Goal: Find specific page/section: Find specific page/section

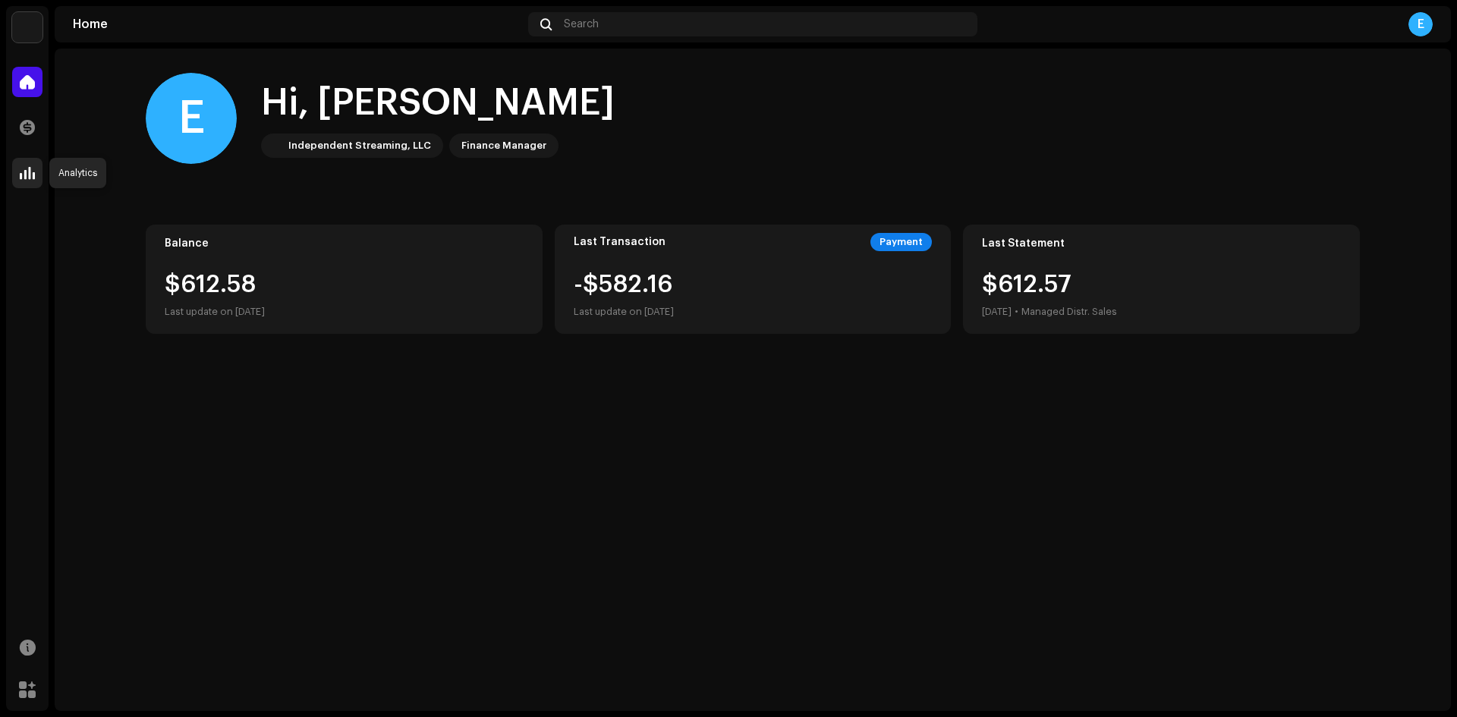
click at [16, 174] on div at bounding box center [27, 173] width 30 height 30
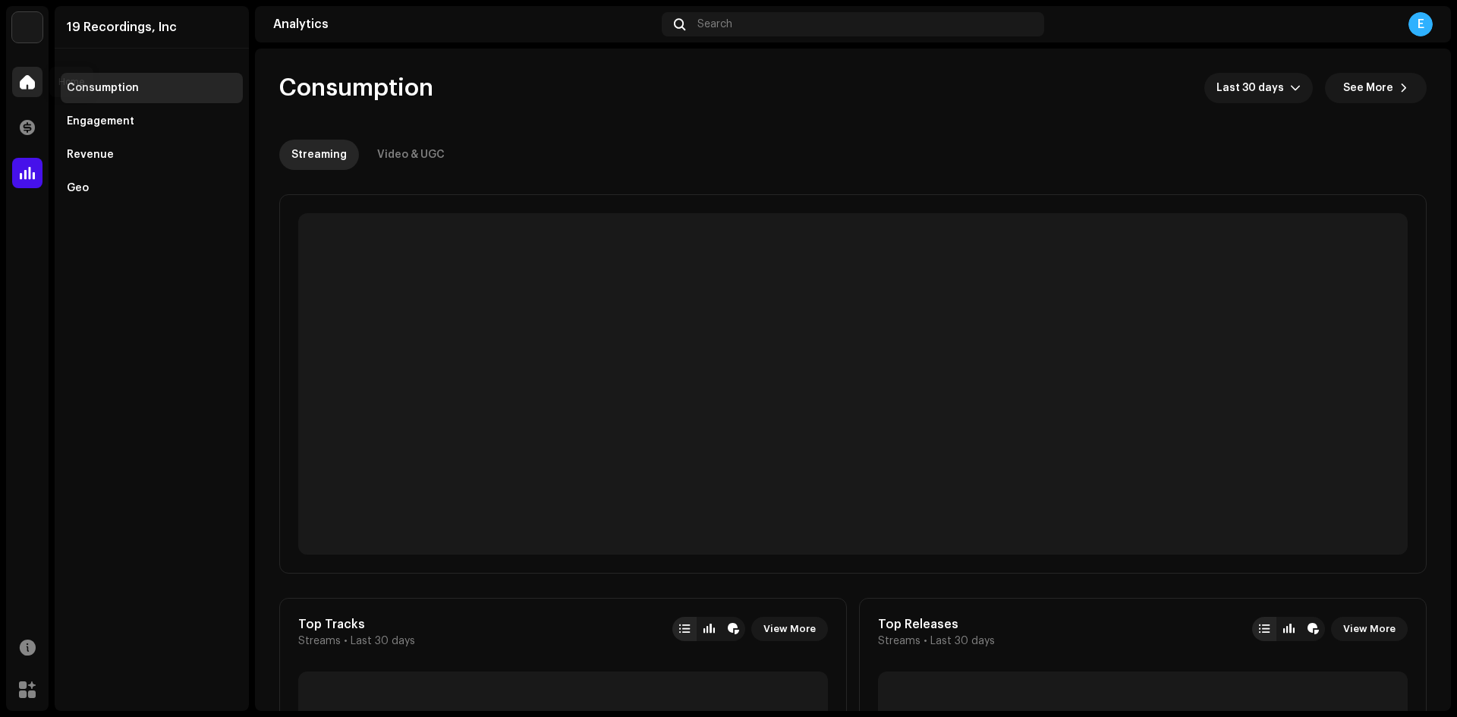
click at [24, 85] on span at bounding box center [27, 82] width 15 height 12
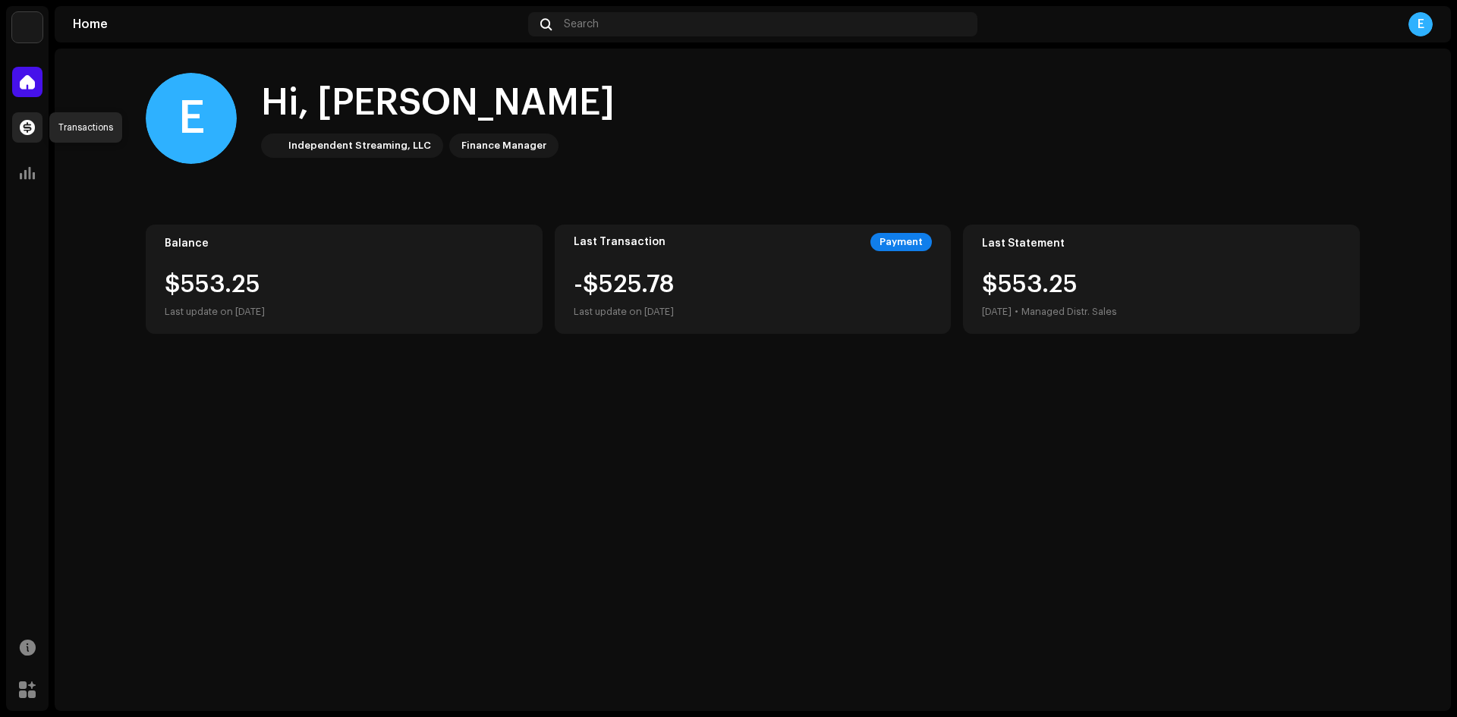
click at [24, 118] on div at bounding box center [27, 127] width 30 height 30
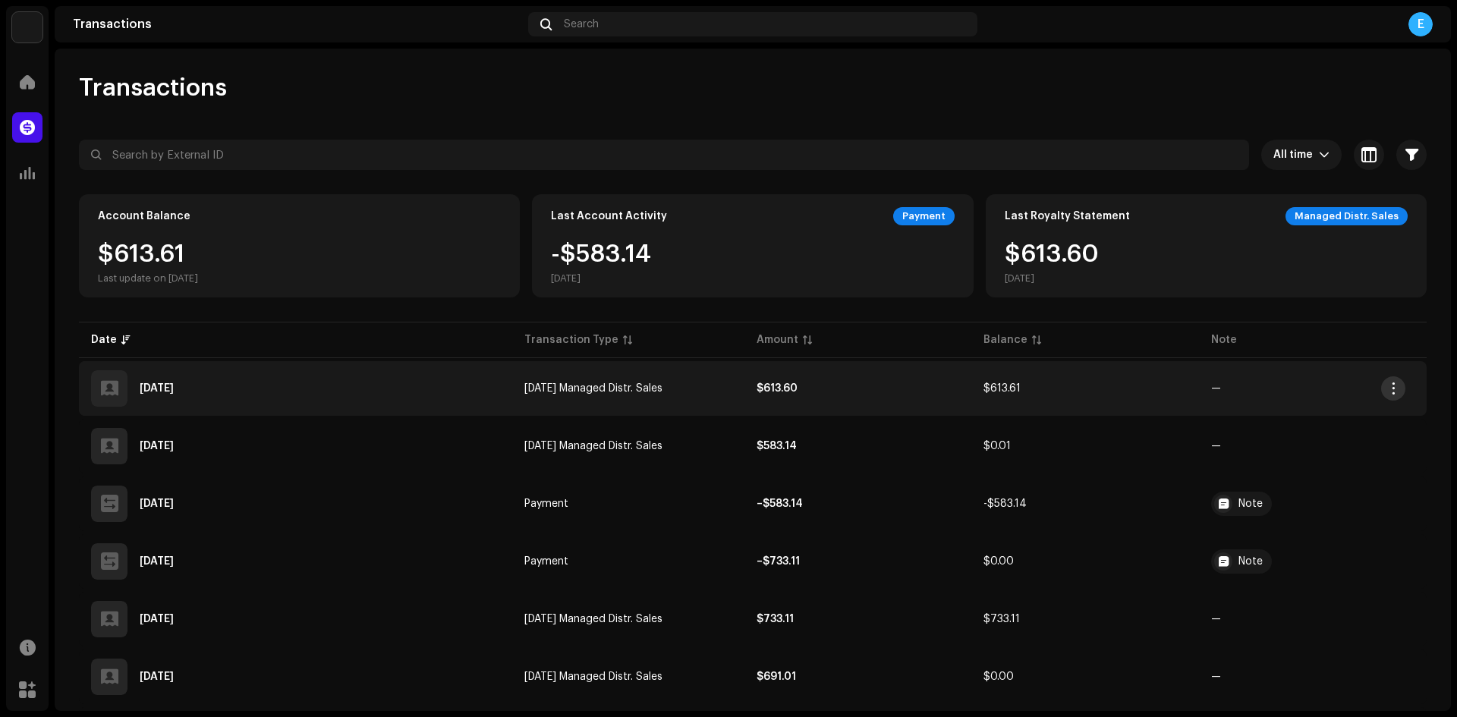
click at [1399, 389] on button "button" at bounding box center [1393, 388] width 24 height 24
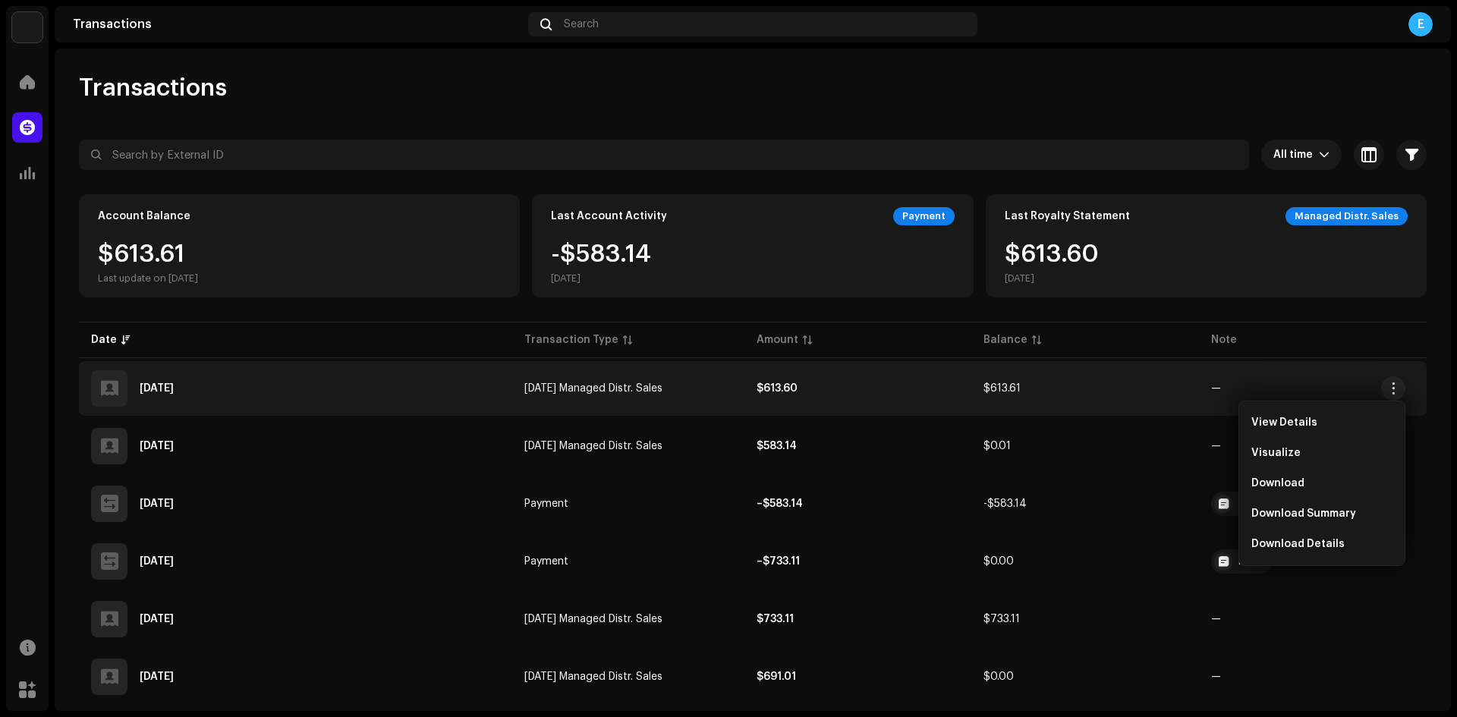
click at [1427, 332] on th at bounding box center [1427, 340] width 0 height 36
